Goal: Task Accomplishment & Management: Manage account settings

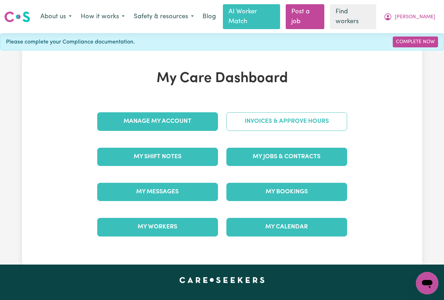
click at [270, 114] on link "Invoices & Approve Hours" at bounding box center [286, 121] width 121 height 18
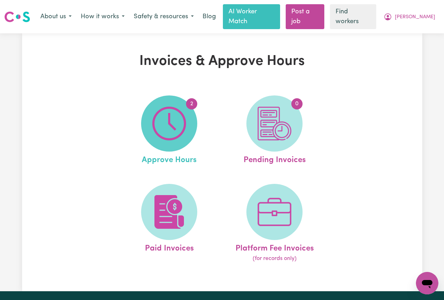
click at [175, 112] on img at bounding box center [169, 124] width 34 height 34
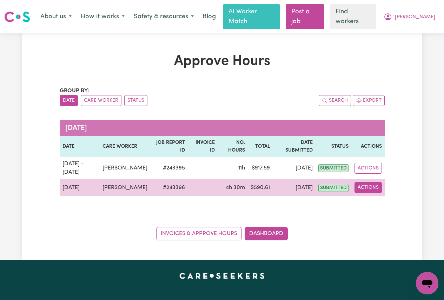
click at [371, 184] on button "Actions" at bounding box center [367, 187] width 27 height 11
click at [373, 197] on link "View Job Report" at bounding box center [384, 204] width 60 height 14
select select "pm"
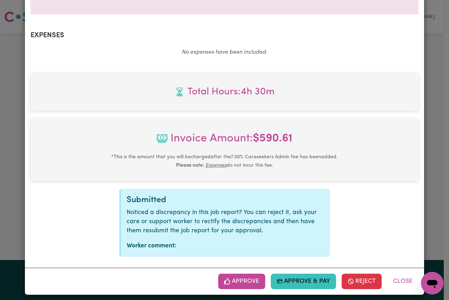
scroll to position [241, 0]
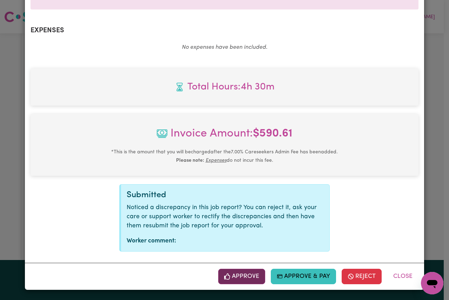
click at [234, 274] on button "Approve" at bounding box center [241, 276] width 47 height 15
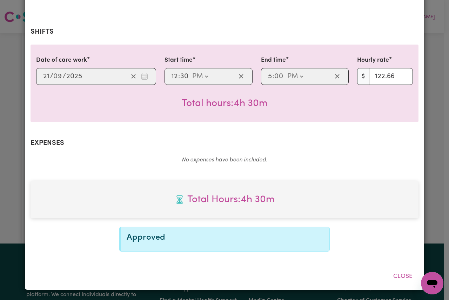
scroll to position [128, 0]
click at [398, 276] on button "Close" at bounding box center [402, 276] width 31 height 15
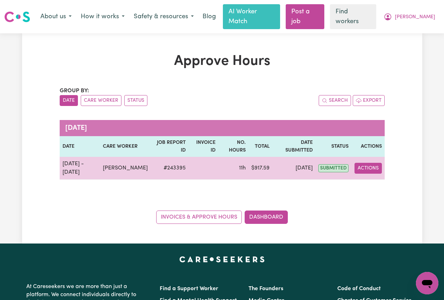
click at [364, 163] on button "Actions" at bounding box center [367, 168] width 27 height 11
click at [398, 178] on link "View Job Report" at bounding box center [384, 185] width 60 height 14
select select "pm"
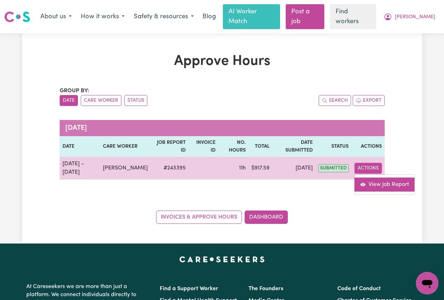
select select "pm"
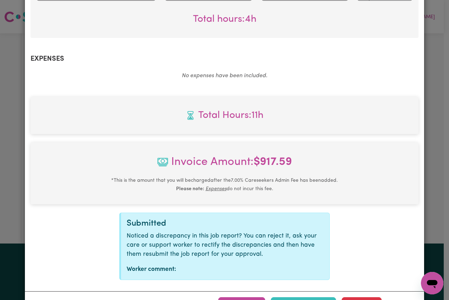
scroll to position [499, 0]
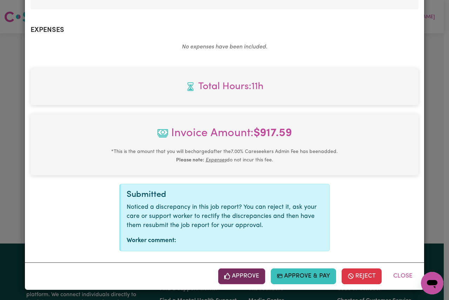
click at [250, 279] on button "Approve" at bounding box center [241, 276] width 47 height 15
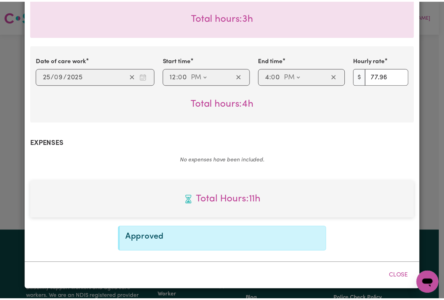
scroll to position [385, 0]
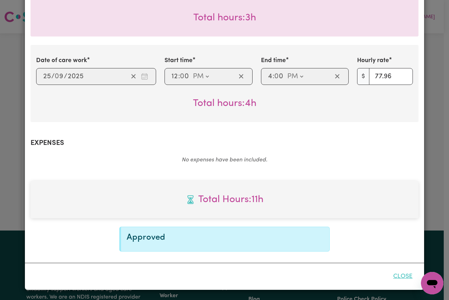
click at [399, 275] on button "Close" at bounding box center [402, 276] width 31 height 15
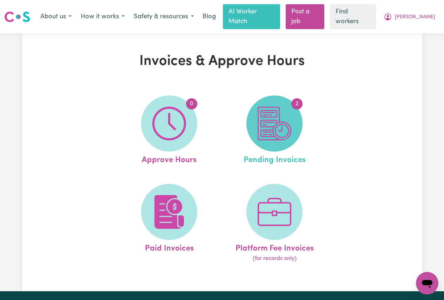
click at [286, 121] on img at bounding box center [275, 124] width 34 height 34
